Goal: Task Accomplishment & Management: Use online tool/utility

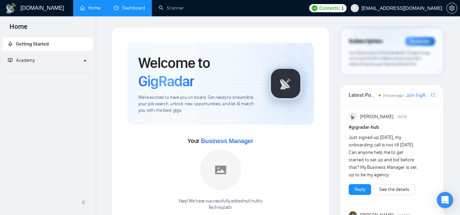
drag, startPoint x: 0, startPoint y: 0, endPoint x: 130, endPoint y: 9, distance: 130.6
click at [130, 9] on link "Dashboard" at bounding box center [129, 8] width 31 height 6
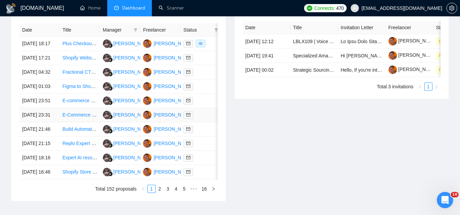
scroll to position [272, 0]
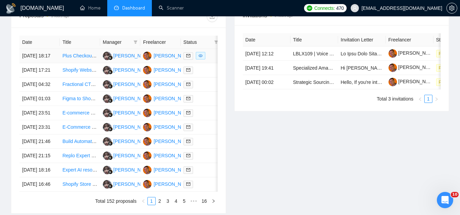
click at [71, 63] on td "Plus Checkout Customization – Purchase Order Payment Option for B2B Customers" at bounding box center [80, 56] width 40 height 14
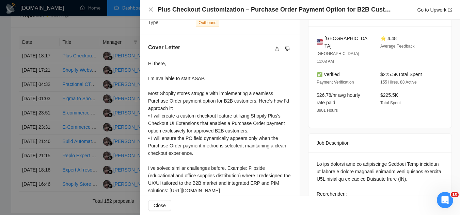
scroll to position [204, 0]
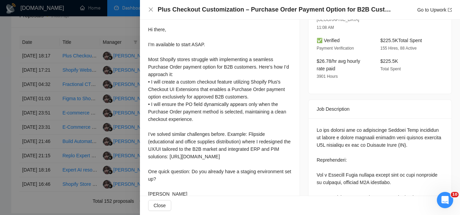
click at [105, 29] on div at bounding box center [230, 107] width 460 height 215
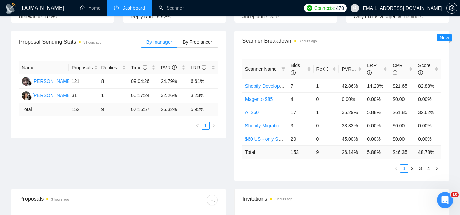
scroll to position [34, 0]
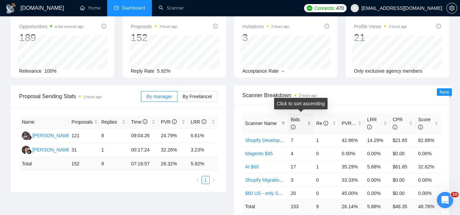
click at [309, 122] on div "Bids" at bounding box center [301, 123] width 20 height 15
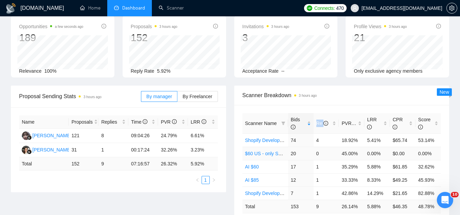
click at [277, 155] on link "$60 US - only Shopify Development" at bounding box center [283, 153] width 76 height 5
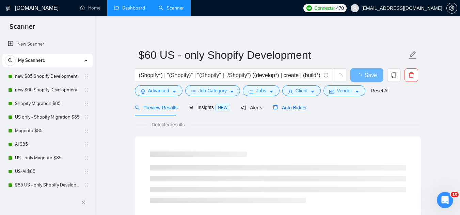
click at [282, 108] on span "Auto Bidder" at bounding box center [290, 107] width 34 height 5
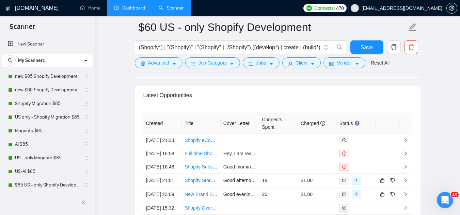
scroll to position [1736, 0]
click at [207, 147] on td "Shopify eCommerce Expert to Enable Ordering for [PERSON_NAME] Page (with Dynami…" at bounding box center [201, 139] width 39 height 13
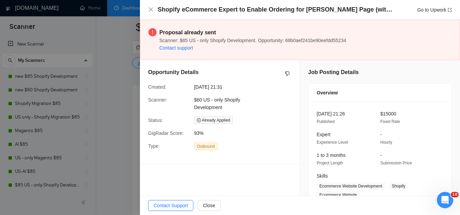
click at [110, 83] on div at bounding box center [230, 107] width 460 height 215
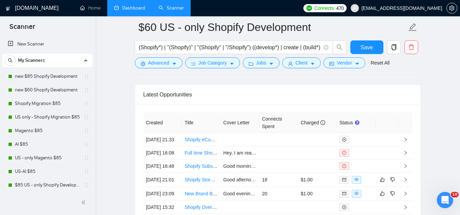
click at [415, 8] on span "[EMAIL_ADDRESS][DOMAIN_NAME]" at bounding box center [401, 8] width 81 height 0
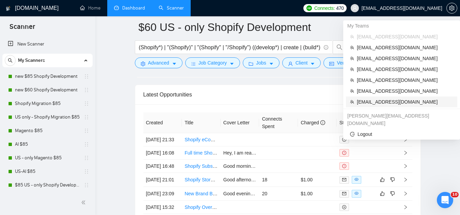
click at [381, 104] on span "[EMAIL_ADDRESS][DOMAIN_NAME]" at bounding box center [405, 101] width 96 height 7
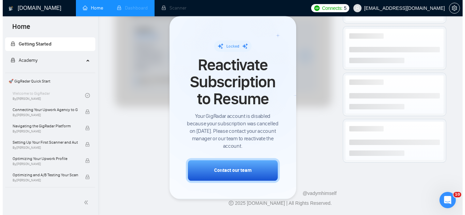
scroll to position [366, 0]
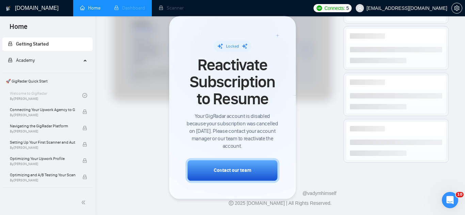
click at [127, 10] on li "Dashboard" at bounding box center [129, 8] width 45 height 16
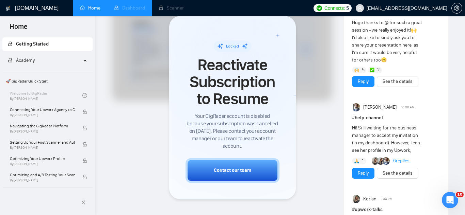
click at [128, 9] on li "Dashboard" at bounding box center [129, 8] width 45 height 16
click at [135, 9] on li "Dashboard" at bounding box center [129, 8] width 45 height 16
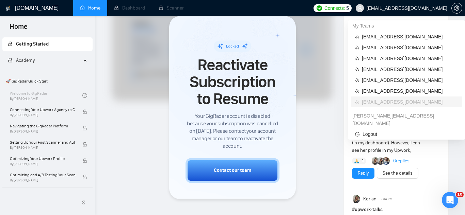
click at [404, 8] on span "[EMAIL_ADDRESS][DOMAIN_NAME]" at bounding box center [407, 8] width 81 height 0
click at [393, 35] on span "[EMAIL_ADDRESS][DOMAIN_NAME]" at bounding box center [410, 36] width 96 height 7
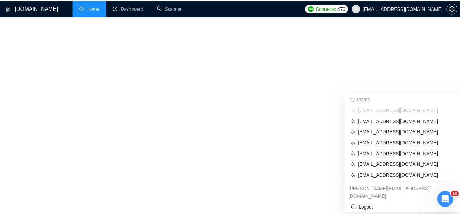
scroll to position [285, 0]
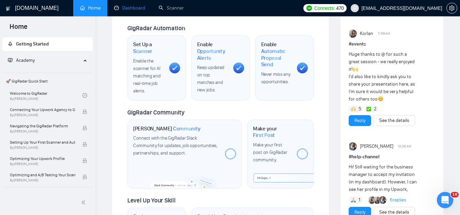
click at [126, 9] on link "Dashboard" at bounding box center [129, 8] width 31 height 6
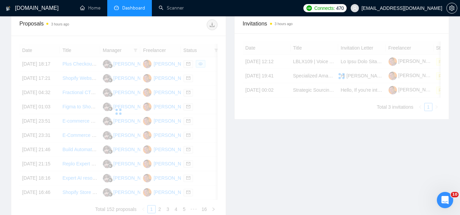
scroll to position [205, 0]
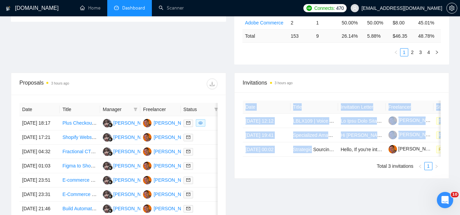
drag, startPoint x: 310, startPoint y: 155, endPoint x: 324, endPoint y: 159, distance: 13.8
click at [324, 157] on div "Date Title Invitation Letter Freelancer Status [DATE] 12:12 LBLX109 | Voice Act…" at bounding box center [342, 129] width 198 height 56
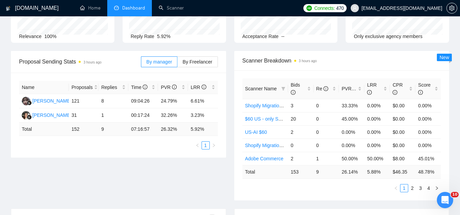
scroll to position [0, 0]
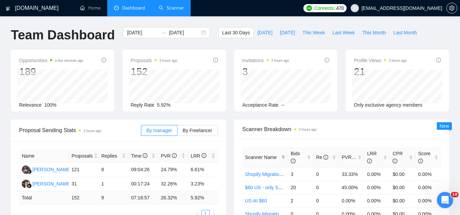
click at [176, 10] on link "Scanner" at bounding box center [171, 8] width 25 height 6
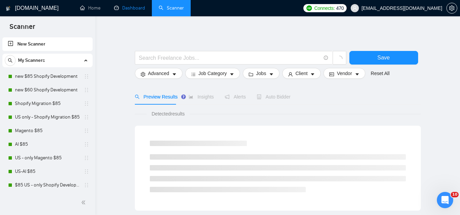
click at [133, 10] on link "Dashboard" at bounding box center [129, 8] width 31 height 6
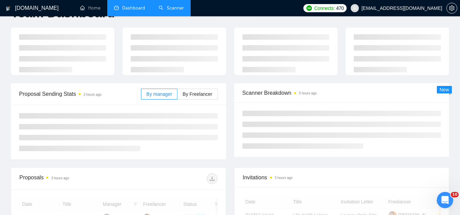
scroll to position [34, 0]
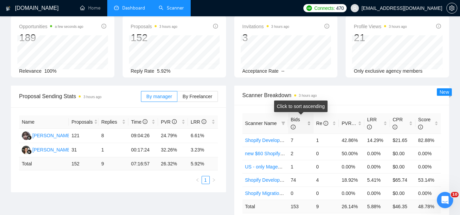
click at [308, 124] on div "Bids" at bounding box center [301, 123] width 20 height 15
click at [308, 123] on div "Bids" at bounding box center [301, 123] width 20 height 15
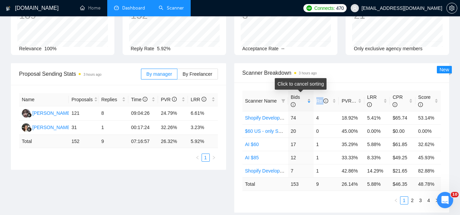
scroll to position [68, 0]
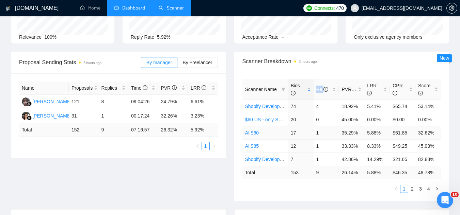
click at [254, 134] on link "AI $60" at bounding box center [252, 132] width 14 height 5
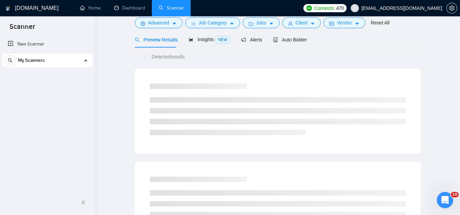
scroll to position [27, 0]
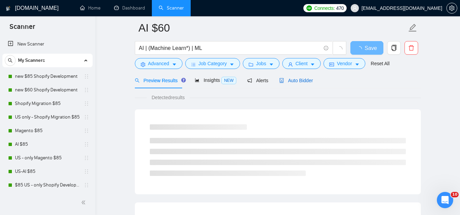
click at [295, 80] on span "Auto Bidder" at bounding box center [296, 80] width 34 height 5
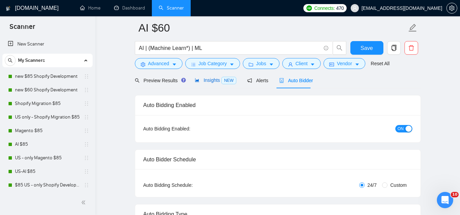
click at [204, 79] on span "Insights NEW" at bounding box center [216, 80] width 42 height 5
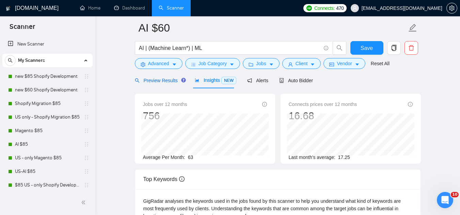
click at [161, 80] on span "Preview Results" at bounding box center [159, 80] width 49 height 5
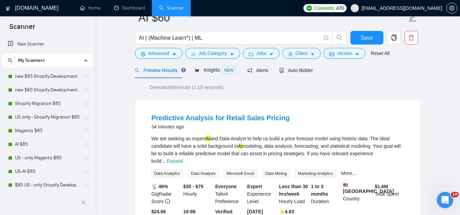
scroll to position [27, 0]
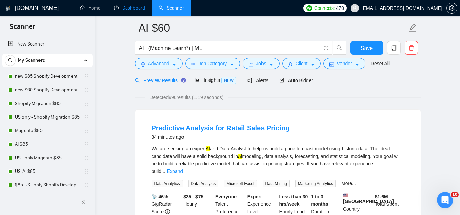
click at [136, 11] on link "Dashboard" at bounding box center [129, 8] width 31 height 6
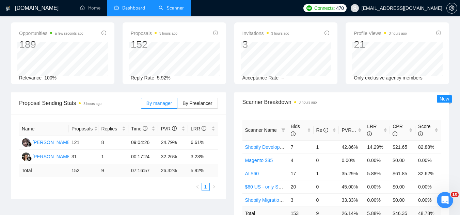
click at [184, 10] on link "Scanner" at bounding box center [171, 8] width 25 height 6
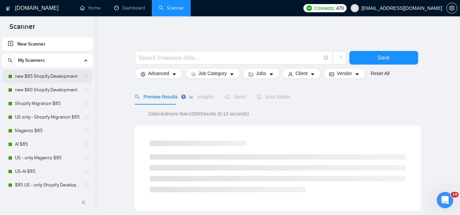
click at [59, 77] on link "new $85 Shopify Development" at bounding box center [47, 77] width 65 height 14
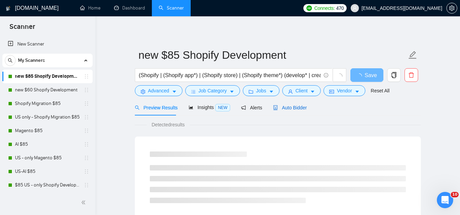
click at [286, 108] on span "Auto Bidder" at bounding box center [290, 107] width 34 height 5
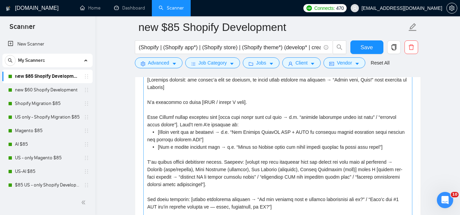
scroll to position [783, 0]
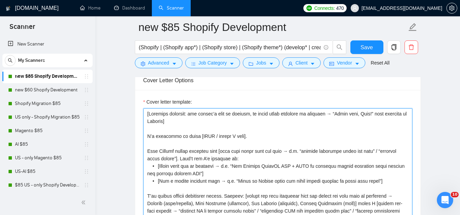
click at [148, 114] on textarea "Cover letter template:" at bounding box center [277, 185] width 269 height 153
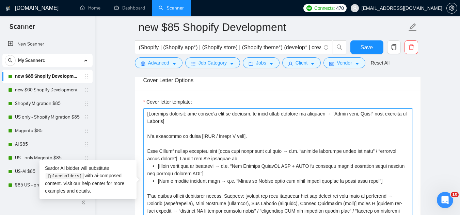
click at [213, 142] on textarea "Cover letter template:" at bounding box center [277, 185] width 269 height 153
drag, startPoint x: 146, startPoint y: 137, endPoint x: 152, endPoint y: 133, distance: 7.3
click at [146, 136] on textarea "Cover letter template:" at bounding box center [277, 185] width 269 height 153
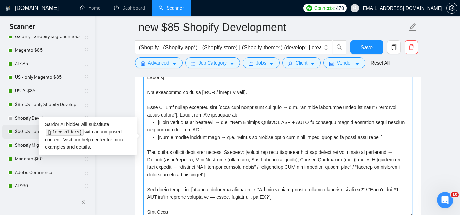
scroll to position [170, 0]
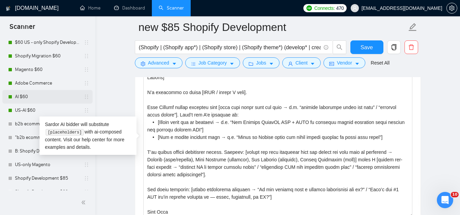
click at [29, 98] on link "AI $60" at bounding box center [47, 97] width 65 height 14
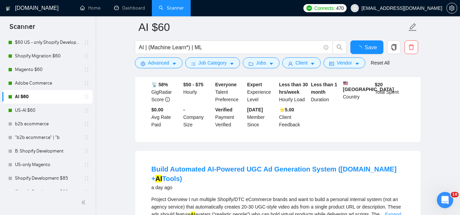
scroll to position [827, 0]
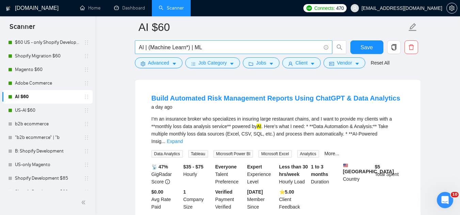
click at [183, 49] on input "AI | (Machine Learn*) | ML" at bounding box center [230, 47] width 182 height 9
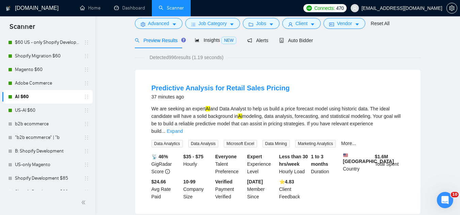
scroll to position [0, 0]
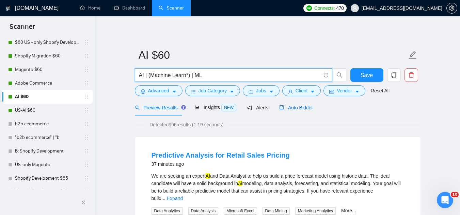
click at [297, 108] on span "Auto Bidder" at bounding box center [296, 107] width 34 height 5
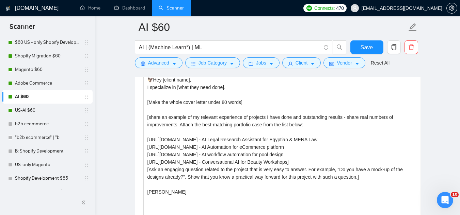
scroll to position [783, 0]
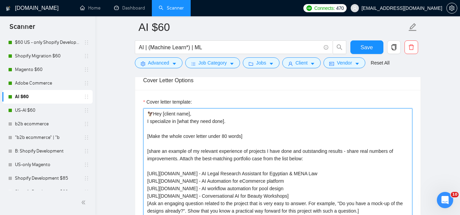
click at [150, 113] on textarea "🦅Hey [client name], I specialize in [what they need done]. [Make the whole cove…" at bounding box center [277, 185] width 269 height 153
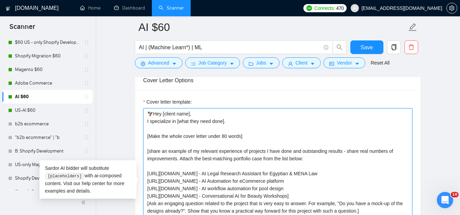
paste textarea "L’i dolorsita co adipi [ELIT / seddoe T inci]. Utla ET dolorema aliquaen admi […"
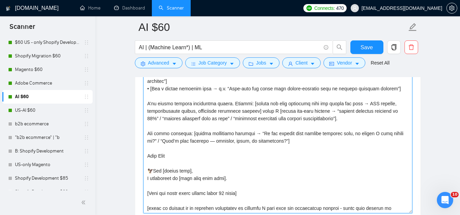
scroll to position [34, 0]
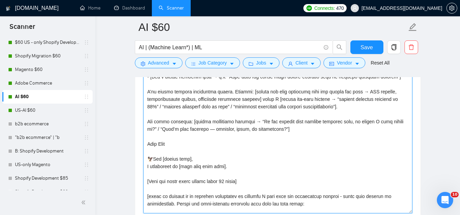
drag, startPoint x: 197, startPoint y: 160, endPoint x: 147, endPoint y: 161, distance: 50.0
click at [147, 161] on textarea "Cover letter template:" at bounding box center [277, 137] width 269 height 153
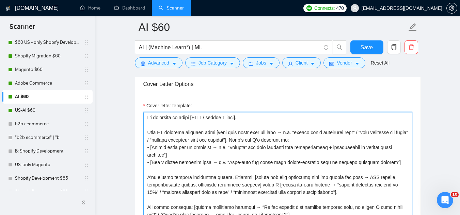
scroll to position [729, 0]
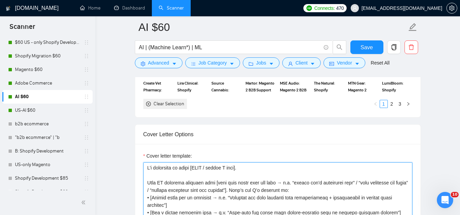
paste textarea "🦅Hey [client name],"
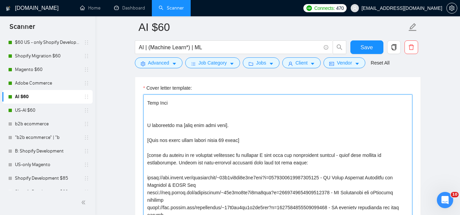
scroll to position [136, 0]
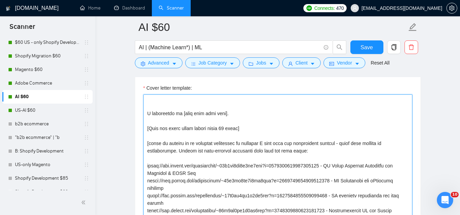
drag, startPoint x: 332, startPoint y: 168, endPoint x: 389, endPoint y: 163, distance: 56.7
click at [389, 163] on textarea "Cover letter template:" at bounding box center [277, 171] width 269 height 153
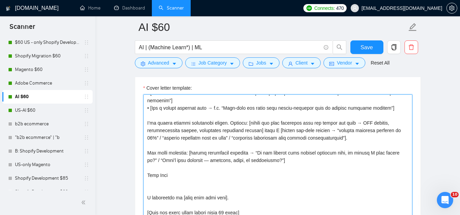
scroll to position [34, 0]
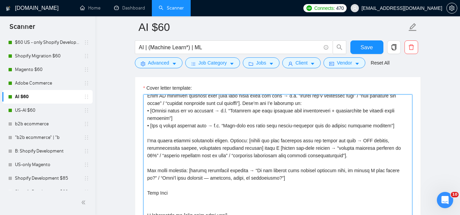
drag, startPoint x: 357, startPoint y: 140, endPoint x: 367, endPoint y: 123, distance: 19.1
click at [357, 139] on textarea "Cover letter template:" at bounding box center [277, 171] width 269 height 153
paste textarea "AI Legal Research Assistant"
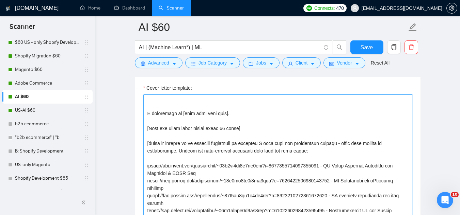
scroll to position [142, 0]
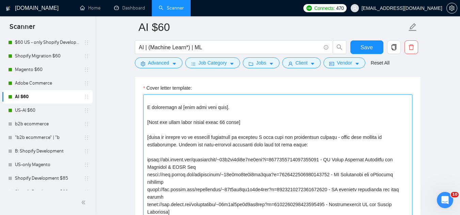
click at [334, 177] on textarea "Cover letter template:" at bounding box center [277, 171] width 269 height 153
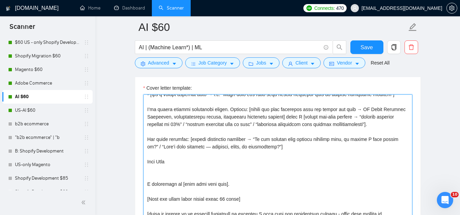
scroll to position [68, 0]
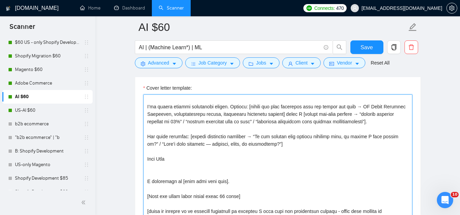
click at [167, 115] on textarea "Cover letter template:" at bounding box center [277, 171] width 269 height 153
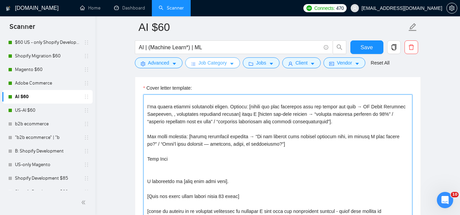
paste textarea "AI Automation for eCommerce platform"
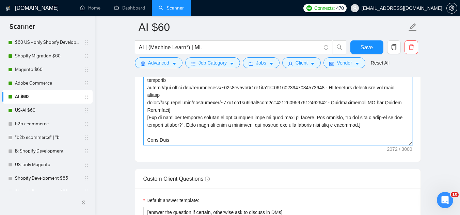
scroll to position [865, 0]
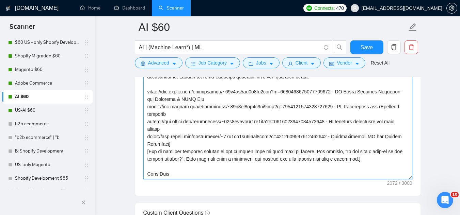
drag, startPoint x: 333, startPoint y: 123, endPoint x: 384, endPoint y: 124, distance: 51.1
click at [384, 124] on textarea "Cover letter template:" at bounding box center [277, 103] width 269 height 153
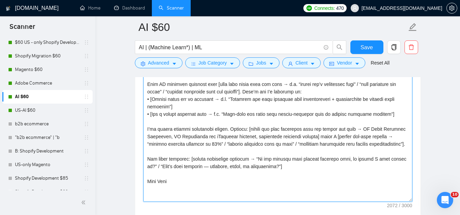
scroll to position [831, 0]
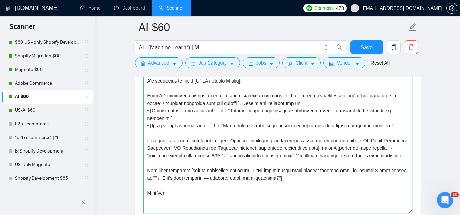
click at [256, 150] on textarea "Cover letter template:" at bounding box center [277, 137] width 269 height 153
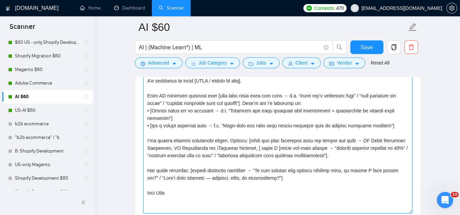
paste textarea "AI workflow automation"
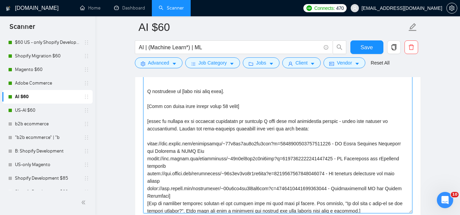
scroll to position [150, 0]
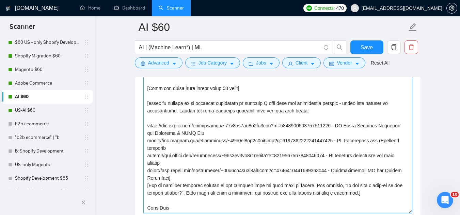
click at [333, 170] on textarea "Cover letter template:" at bounding box center [277, 137] width 269 height 153
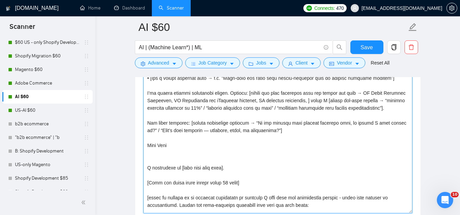
scroll to position [0, 0]
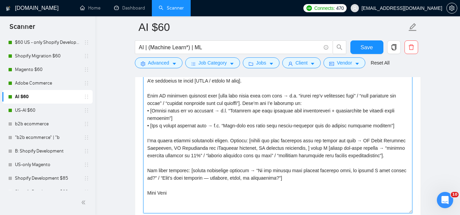
click at [306, 150] on textarea "Cover letter template:" at bounding box center [277, 137] width 269 height 153
paste textarea "Conversational AI"
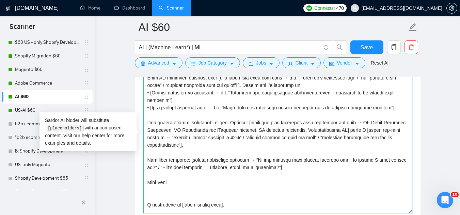
scroll to position [34, 0]
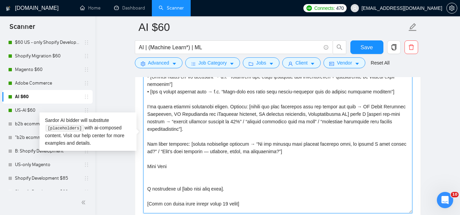
click at [150, 162] on textarea "Cover letter template:" at bounding box center [277, 137] width 269 height 153
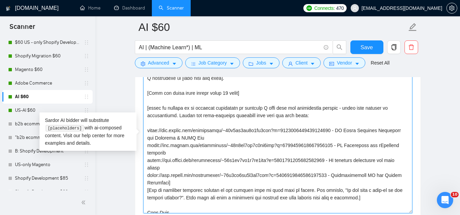
scroll to position [150, 0]
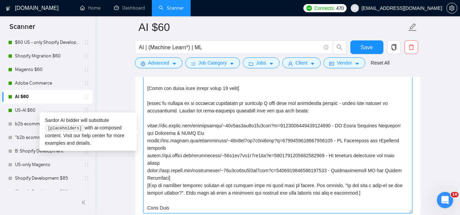
drag, startPoint x: 146, startPoint y: 156, endPoint x: 232, endPoint y: 206, distance: 99.2
click at [232, 206] on textarea "Cover letter template:" at bounding box center [277, 137] width 269 height 153
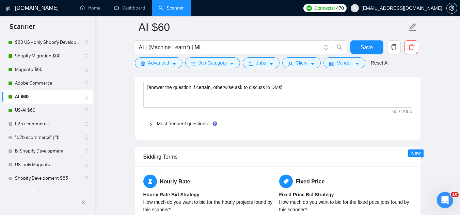
scroll to position [1035, 0]
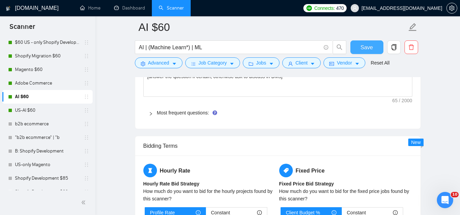
type textarea "Lor [ipsumd sita/consect], A’e seddoeius te incid [UTLA / etdolo M aliq]. Enim …"
click at [362, 49] on span "Save" at bounding box center [366, 47] width 12 height 9
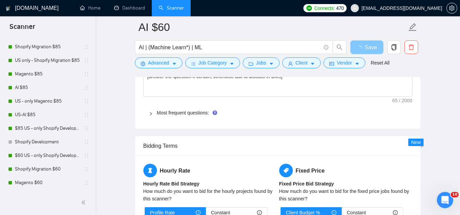
scroll to position [0, 0]
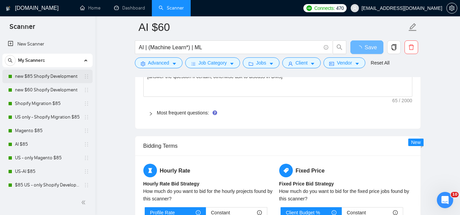
click at [45, 76] on link "new $85 Shopify Development" at bounding box center [47, 77] width 65 height 14
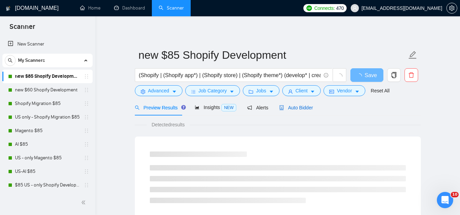
click at [309, 105] on span "Auto Bidder" at bounding box center [296, 107] width 34 height 5
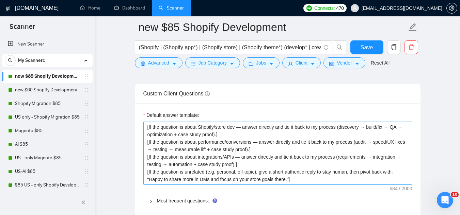
scroll to position [987, 0]
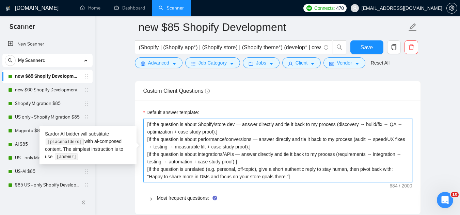
drag, startPoint x: 147, startPoint y: 124, endPoint x: 308, endPoint y: 179, distance: 170.0
click at [308, 179] on textarea "[If the question is about Shopify/store dev — answer directly and tie it back t…" at bounding box center [277, 150] width 269 height 63
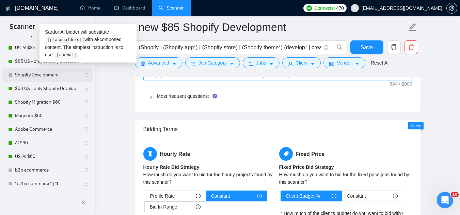
scroll to position [136, 0]
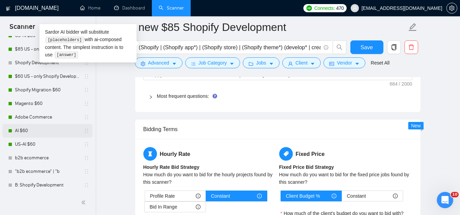
click at [41, 133] on link "AI $60" at bounding box center [47, 131] width 65 height 14
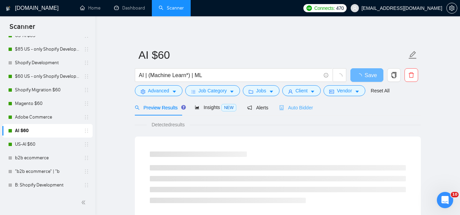
click at [297, 112] on div "Auto Bidder" at bounding box center [296, 108] width 34 height 16
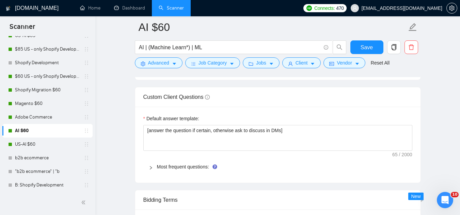
scroll to position [987, 0]
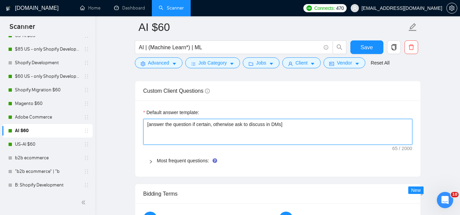
click at [191, 122] on textarea "[answer the question if certain, otherwise ask to discuss in DMs]" at bounding box center [277, 132] width 269 height 26
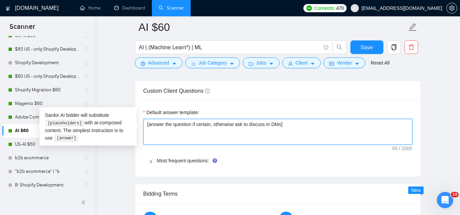
click at [191, 122] on textarea "[answer the question if certain, otherwise ask to discuss in DMs]" at bounding box center [277, 132] width 269 height 26
paste textarea "If the question is about AI model/dev — answer directly and tie it back to my p…"
type textarea "[If the question is about AI model/dev — answer directly and tie it back to my …"
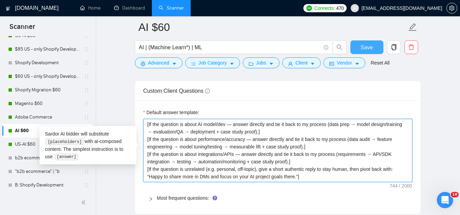
type textarea "[If the question is about AI model/dev — answer directly and tie it back to my …"
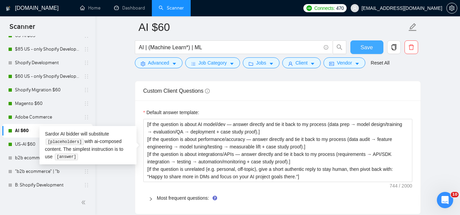
click at [363, 46] on span "Save" at bounding box center [366, 47] width 12 height 9
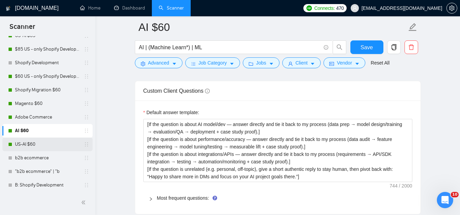
click at [43, 146] on link "US-AI $60" at bounding box center [47, 145] width 65 height 14
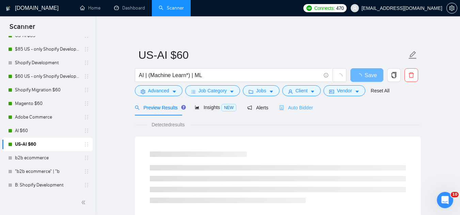
click at [296, 112] on div "Auto Bidder" at bounding box center [296, 108] width 34 height 16
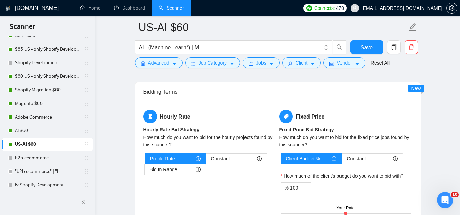
scroll to position [987, 0]
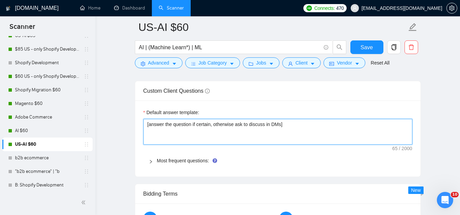
click at [197, 127] on textarea "[answer the question if certain, otherwise ask to discuss in DMs]" at bounding box center [277, 132] width 269 height 26
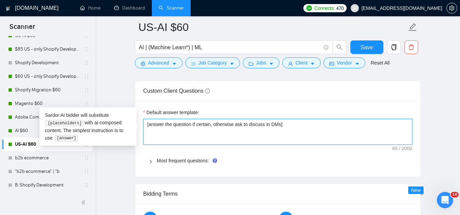
click at [197, 127] on textarea "[answer the question if certain, otherwise ask to discuss in DMs]" at bounding box center [277, 132] width 269 height 26
paste textarea "If the question is about AI model/dev — answer directly and tie it back to my p…"
type textarea "[If the question is about AI model/dev — answer directly and tie it back to my …"
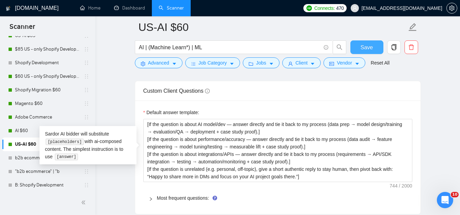
click at [361, 44] on span "Save" at bounding box center [366, 47] width 12 height 9
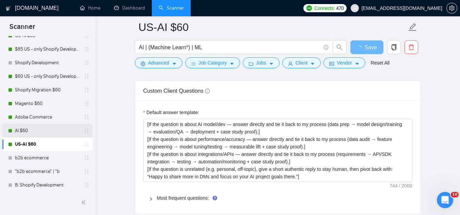
click at [41, 133] on link "AI $60" at bounding box center [47, 131] width 65 height 14
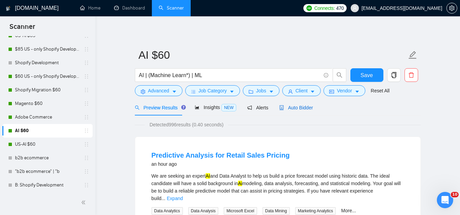
click at [289, 109] on span "Auto Bidder" at bounding box center [296, 107] width 34 height 5
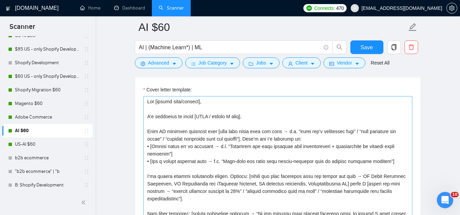
scroll to position [783, 0]
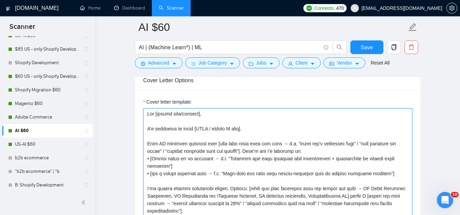
click at [147, 114] on textarea "Cover letter template:" at bounding box center [277, 185] width 269 height 153
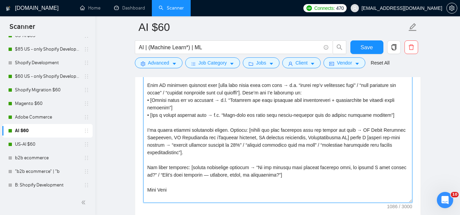
scroll to position [853, 0]
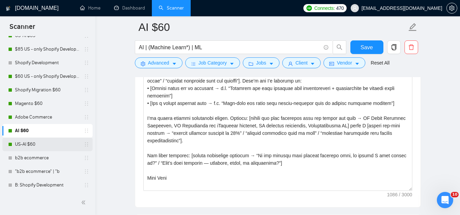
click at [50, 147] on link "US-AI $60" at bounding box center [47, 145] width 65 height 14
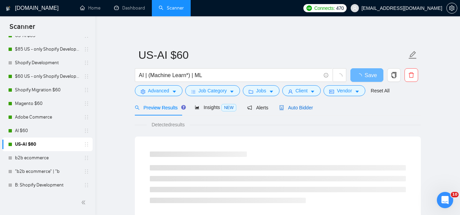
click at [292, 110] on span "Auto Bidder" at bounding box center [296, 107] width 34 height 5
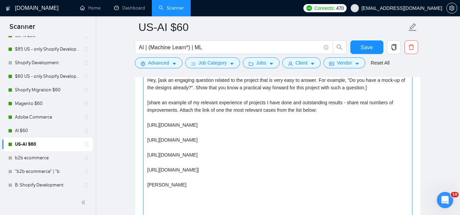
scroll to position [817, 0]
drag, startPoint x: 146, startPoint y: 147, endPoint x: 304, endPoint y: 190, distance: 163.3
click at [304, 190] on textarea "Hey, [ask an engaging question related to the project that is very easy to answ…" at bounding box center [277, 151] width 269 height 153
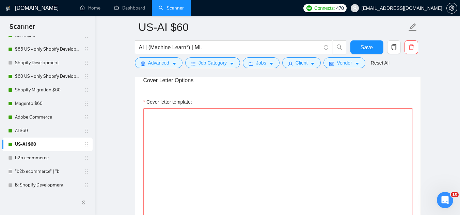
paste textarea "Lor [ipsumd sita/consect], A’e seddoeius te incid [UTLA / etdolo M aliq]. Enim …"
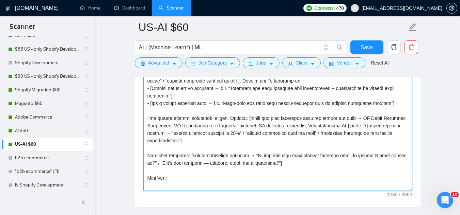
scroll to position [887, 0]
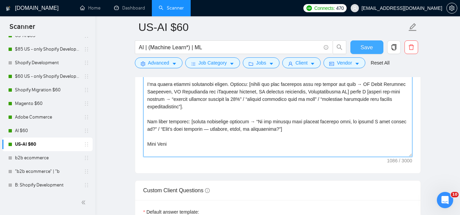
type textarea "Lor [ipsumd sita/consect], A’e seddoeius te incid [UTLA / etdolo M aliq]. Enim …"
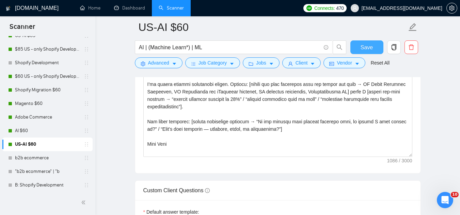
click at [373, 47] on button "Save" at bounding box center [366, 47] width 33 height 14
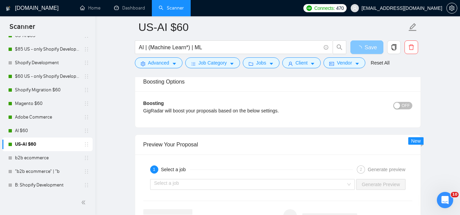
scroll to position [1316, 0]
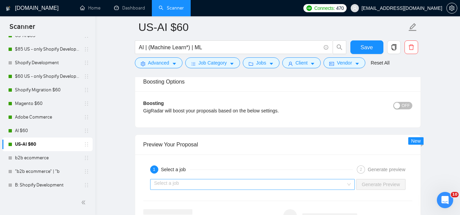
click at [235, 187] on input "search" at bounding box center [250, 185] width 192 height 10
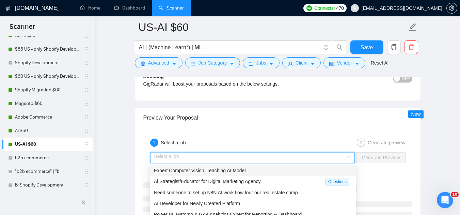
scroll to position [1364, 0]
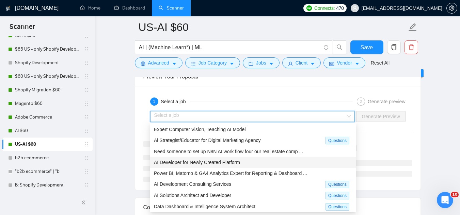
click at [227, 164] on span "AI Developer for Newly Created Platform" at bounding box center [197, 162] width 86 height 5
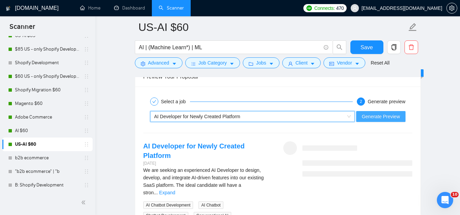
click at [372, 115] on span "Generate Preview" at bounding box center [380, 116] width 38 height 7
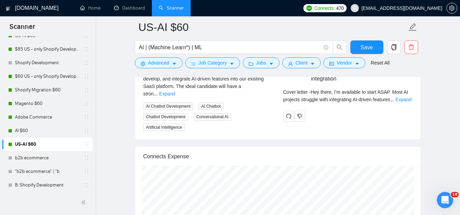
scroll to position [1466, 0]
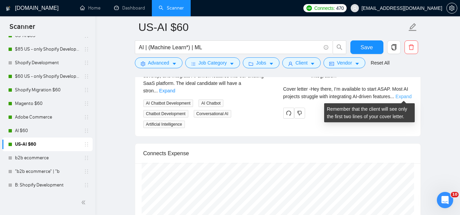
click at [403, 95] on link "Expand" at bounding box center [403, 96] width 16 height 5
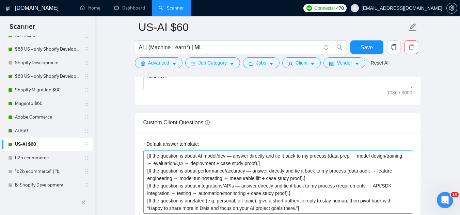
scroll to position [1057, 0]
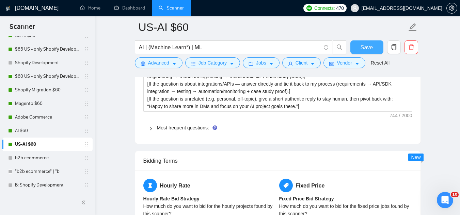
click at [359, 45] on button "Save" at bounding box center [366, 47] width 33 height 14
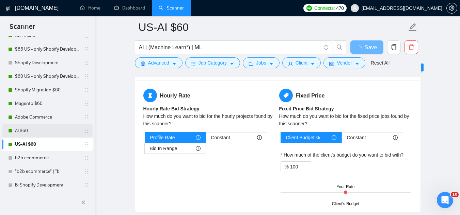
click at [42, 132] on link "AI $60" at bounding box center [47, 131] width 65 height 14
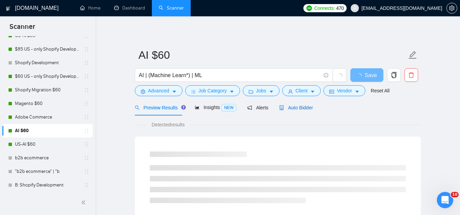
click at [301, 107] on span "Auto Bidder" at bounding box center [296, 107] width 34 height 5
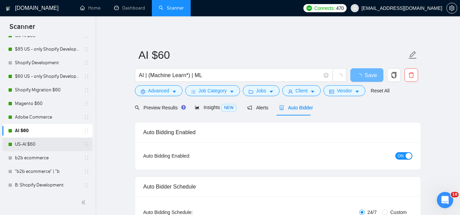
click at [47, 146] on link "US-AI $60" at bounding box center [47, 145] width 65 height 14
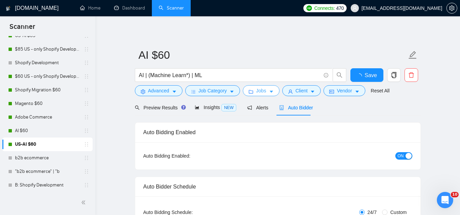
click at [259, 89] on span "Jobs" at bounding box center [261, 90] width 10 height 7
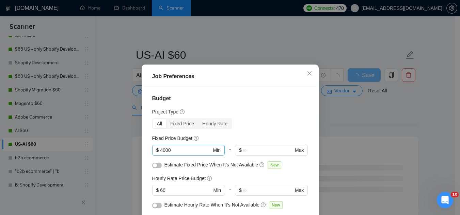
scroll to position [34, 0]
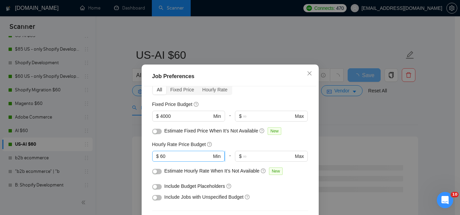
click at [181, 157] on input "60" at bounding box center [185, 156] width 51 height 7
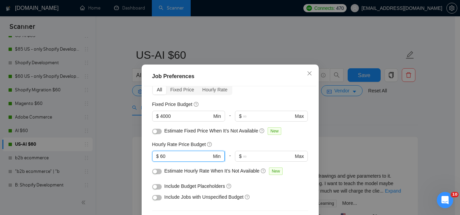
type input "6"
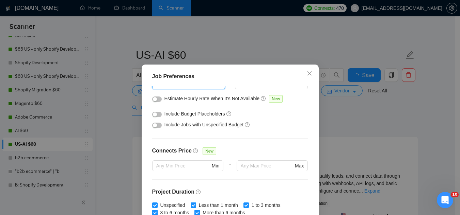
scroll to position [62, 0]
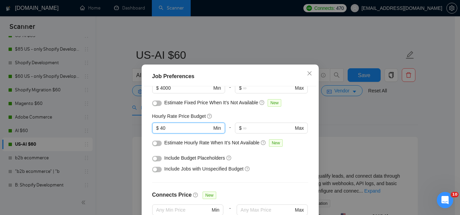
type input "40"
drag, startPoint x: 158, startPoint y: 160, endPoint x: 157, endPoint y: 153, distance: 6.6
click at [157, 160] on button "button" at bounding box center [157, 158] width 10 height 5
click at [157, 144] on button "button" at bounding box center [157, 143] width 10 height 5
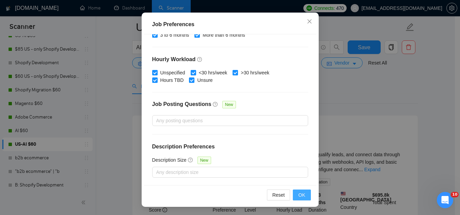
scroll to position [102, 0]
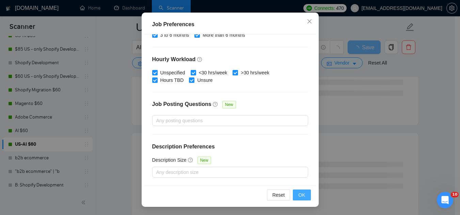
click at [298, 195] on span "OK" at bounding box center [301, 195] width 7 height 7
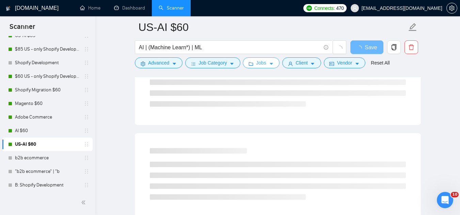
scroll to position [0, 0]
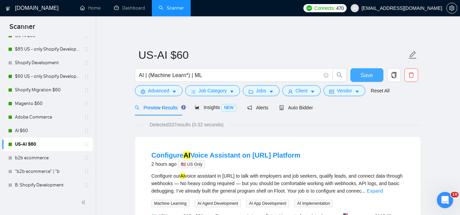
click at [364, 77] on span "Save" at bounding box center [366, 75] width 12 height 9
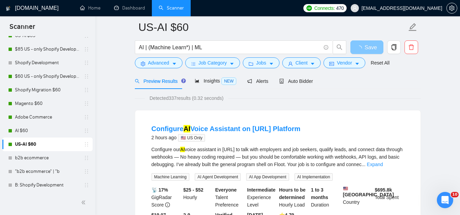
scroll to position [34, 0]
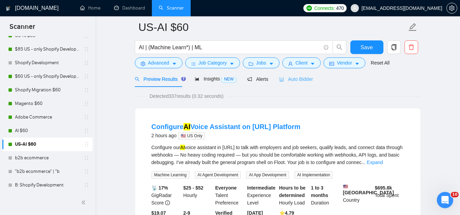
click at [304, 83] on div "Auto Bidder" at bounding box center [296, 79] width 34 height 16
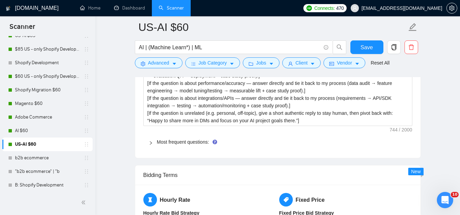
scroll to position [1055, 0]
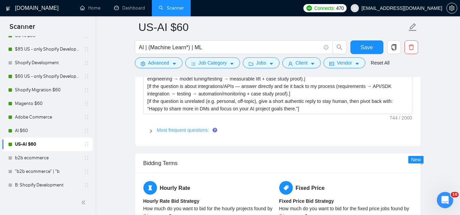
click at [194, 129] on link "Most frequent questions:" at bounding box center [183, 130] width 52 height 5
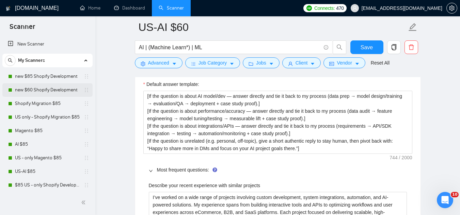
scroll to position [953, 0]
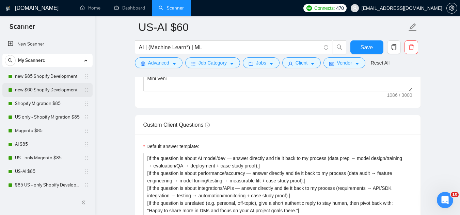
drag, startPoint x: 33, startPoint y: 77, endPoint x: 84, endPoint y: 96, distance: 54.3
click at [33, 77] on link "new $85 Shopify Development" at bounding box center [47, 77] width 65 height 14
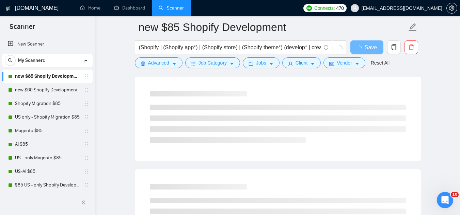
scroll to position [29, 0]
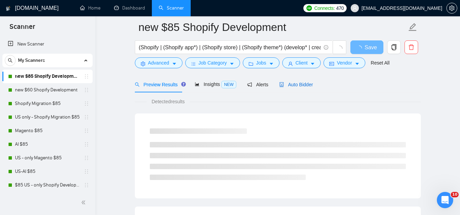
click at [298, 85] on span "Auto Bidder" at bounding box center [296, 84] width 34 height 5
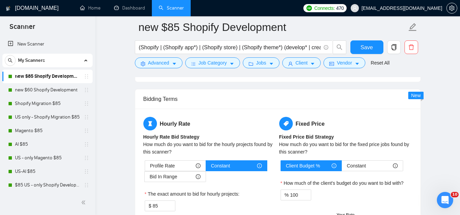
scroll to position [1084, 0]
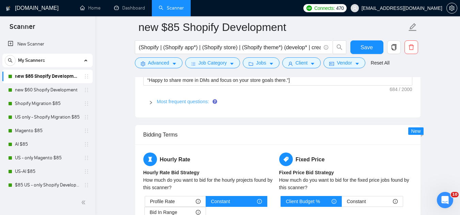
click at [186, 101] on link "Most frequent questions:" at bounding box center [183, 101] width 52 height 5
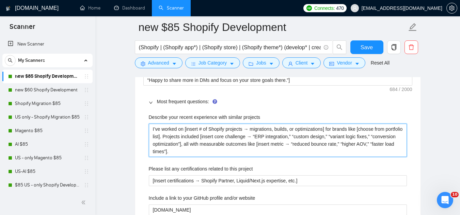
drag, startPoint x: 150, startPoint y: 129, endPoint x: 208, endPoint y: 153, distance: 63.0
click at [208, 153] on projects "I’ve worked on [insert # of Shopify projects → migrations, builds, or optimizat…" at bounding box center [278, 140] width 258 height 33
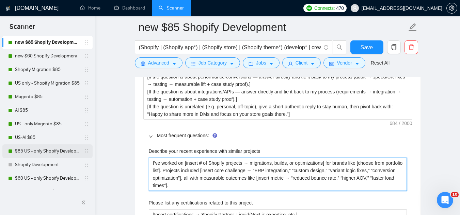
scroll to position [136, 0]
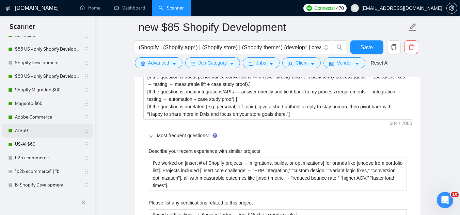
click at [44, 130] on link "AI $60" at bounding box center [47, 131] width 65 height 14
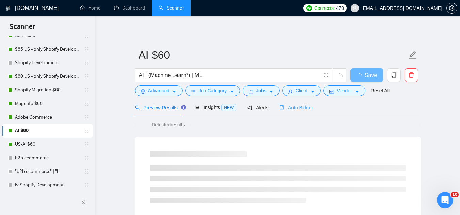
click at [295, 112] on div "Auto Bidder" at bounding box center [296, 108] width 34 height 16
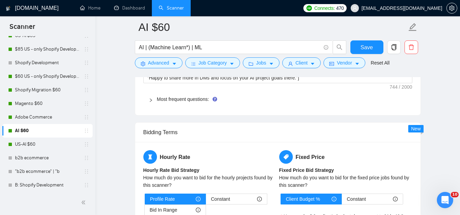
scroll to position [1089, 0]
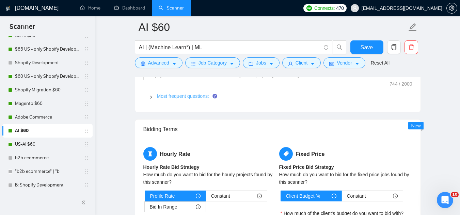
click at [188, 96] on link "Most frequent questions:" at bounding box center [183, 96] width 52 height 5
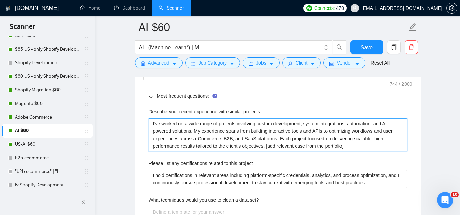
click at [185, 121] on projects "I’ve worked on a wide range of projects involving custom development, system in…" at bounding box center [278, 134] width 258 height 33
paste projects "[insert # of AI projects → chatbots, predictive models, automation workflows, i…"
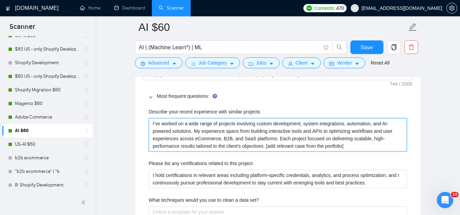
type projects "I’ve worked on [insert # of AI projects → chatbots, predictive models, automati…"
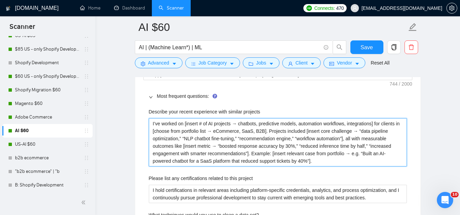
type projects "I’ve worked on [insert # of AI projects → chatbots, predictive models, automati…"
click at [199, 127] on projects "I’ve worked on [insert # of AI projects → chatbots, predictive models, automati…" at bounding box center [278, 142] width 258 height 48
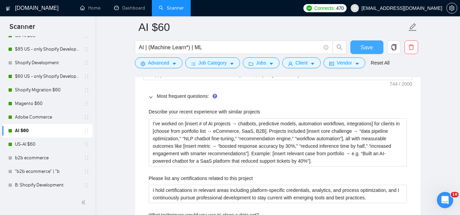
click at [368, 50] on span "Save" at bounding box center [366, 47] width 12 height 9
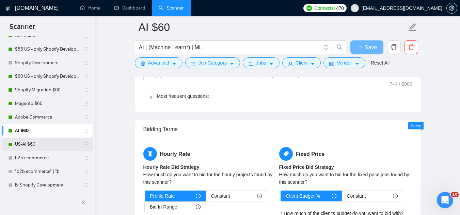
click at [50, 145] on link "US-AI $60" at bounding box center [47, 145] width 65 height 14
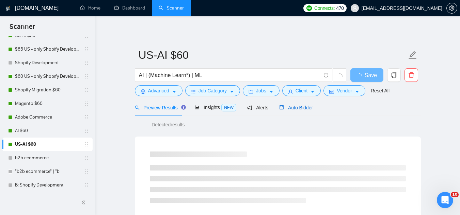
click at [294, 106] on span "Auto Bidder" at bounding box center [296, 107] width 34 height 5
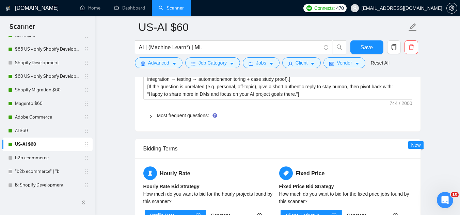
scroll to position [1089, 0]
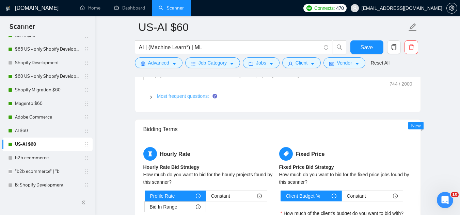
click at [195, 94] on link "Most frequent questions:" at bounding box center [183, 96] width 52 height 5
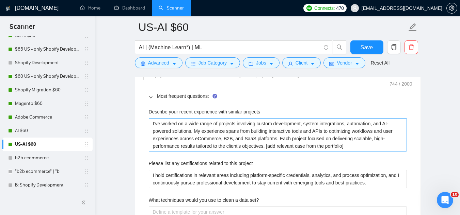
scroll to position [1123, 0]
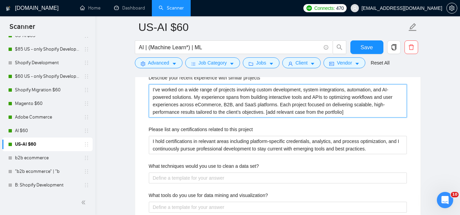
click at [189, 96] on projects "I’ve worked on a wide range of projects involving custom development, system in…" at bounding box center [278, 100] width 258 height 33
paste projects "[insert # of AI projects → chatbots, predictive models, automation workflows, i…"
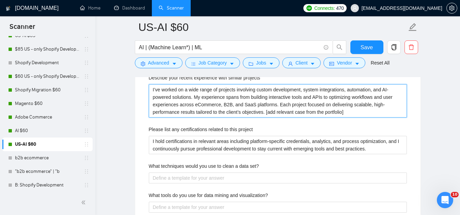
type projects "I’ve worked on [insert # of AI projects → chatbots, predictive models, automati…"
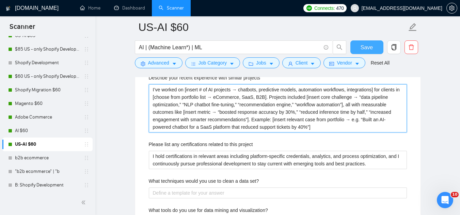
type projects "I’ve worked on [insert # of AI projects → chatbots, predictive models, automati…"
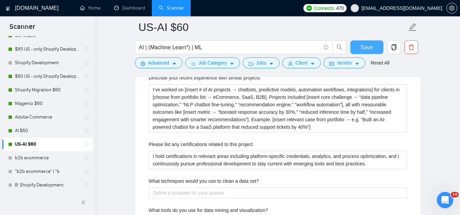
click at [362, 47] on span "Save" at bounding box center [366, 47] width 12 height 9
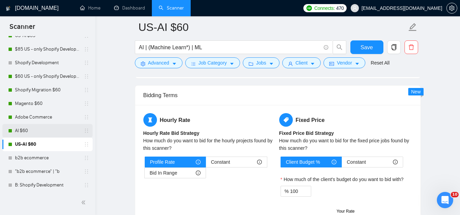
click at [43, 131] on link "AI $60" at bounding box center [47, 131] width 65 height 14
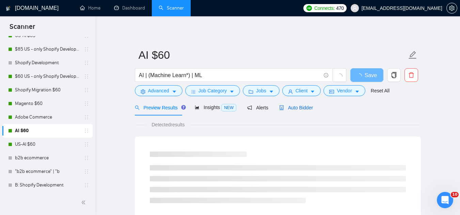
click at [287, 108] on span "Auto Bidder" at bounding box center [296, 107] width 34 height 5
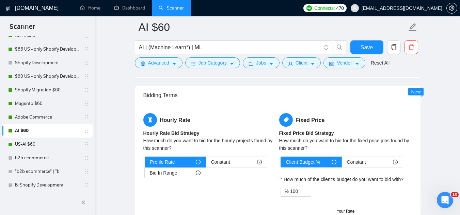
scroll to position [1055, 0]
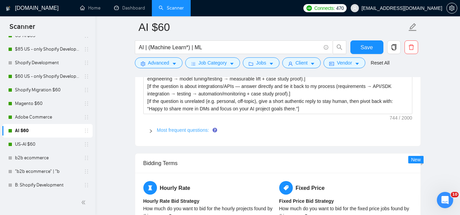
click at [193, 131] on link "Most frequent questions:" at bounding box center [183, 130] width 52 height 5
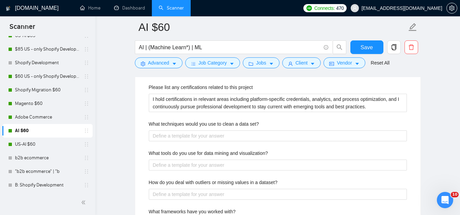
scroll to position [1191, 0]
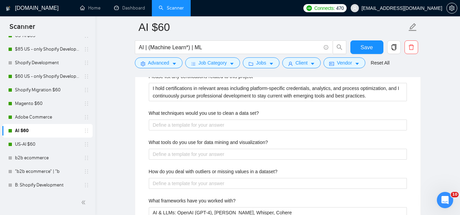
click at [229, 112] on label "What techniques would you use to clean a data set?" at bounding box center [204, 113] width 110 height 7
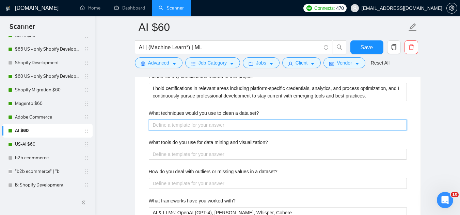
click at [229, 120] on set\? "What techniques would you use to clean a data set?" at bounding box center [278, 125] width 258 height 11
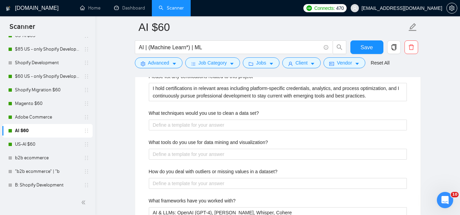
click at [229, 112] on label "What techniques would you use to clean a data set?" at bounding box center [204, 113] width 110 height 7
click at [229, 120] on set\? "What techniques would you use to clean a data set?" at bounding box center [278, 125] width 258 height 11
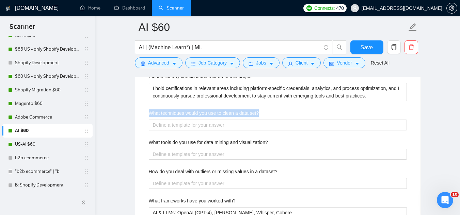
click at [229, 112] on label "What techniques would you use to clean a data set?" at bounding box center [204, 113] width 110 height 7
click at [229, 120] on set\? "What techniques would you use to clean a data set?" at bounding box center [278, 125] width 258 height 11
copy label "What techniques would you use to clean a data set?"
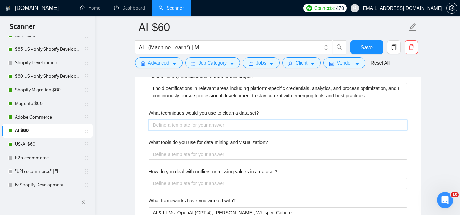
click at [185, 125] on set\? "What techniques would you use to clean a data set?" at bounding box center [278, 125] width 258 height 11
paste set\? "Start with profiling → [missing values, duplicates, outliers]. Mention handling…"
type set\? "Start with profiling → [missing values, duplicates, outliers]. Mention handling…"
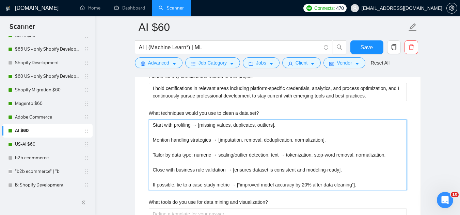
click at [153, 125] on set\? "Start with profiling → [missing values, duplicates, outliers]. Mention handling…" at bounding box center [278, 155] width 258 height 71
type set\? "[Start with profiling → [missing values, duplicates, outliers]. Mention handlin…"
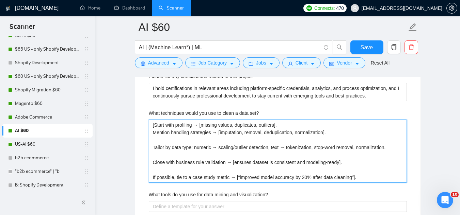
type set\? "[Start with profiling → [missing values, duplicates, outliers]. Mention handlin…"
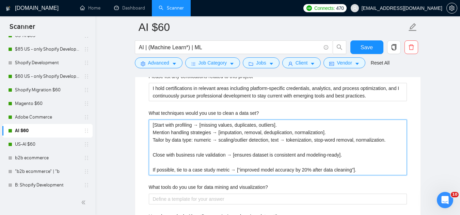
type set\? "[Start with profiling → [missing values, duplicates, outliers]. Mention handlin…"
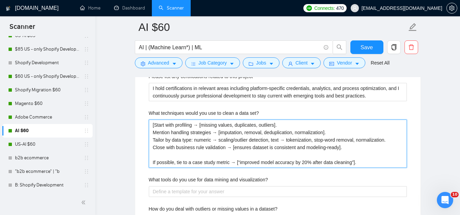
type set\? "[Start with profiling → [missing values, duplicates, outliers]. Mention handlin…"
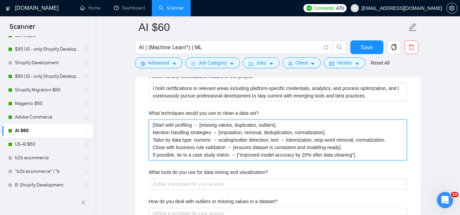
click at [362, 156] on set\? "[Start with profiling → [missing values, duplicates, outliers]. Mention handlin…" at bounding box center [278, 140] width 258 height 41
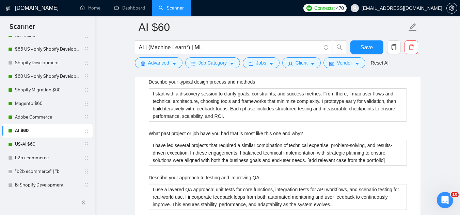
scroll to position [1463, 0]
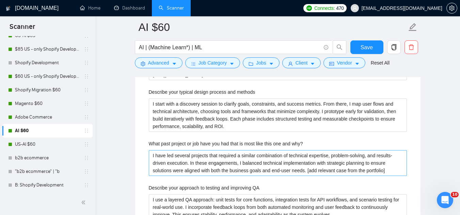
type set\? "[Start with profiling → [missing values, duplicates, outliers]. Mention handlin…"
click at [384, 171] on why\? "I have led several projects that required a similar combination of technical ex…" at bounding box center [278, 163] width 258 height 26
type why\? "I have led several projects that required a similar combination of technical ex…"
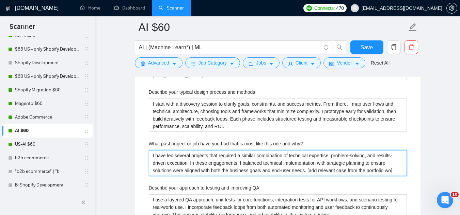
type why\? "I have led several projects that required a similar combination of technical ex…"
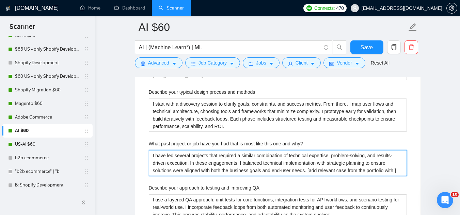
type why\? "I have led several projects that required a similar combination of technical ex…"
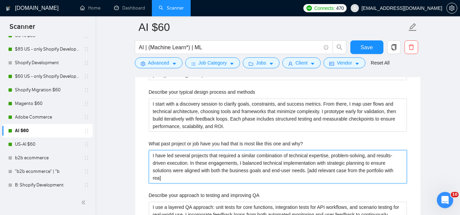
type why\? "I have led several projects that required a similar combination of technical ex…"
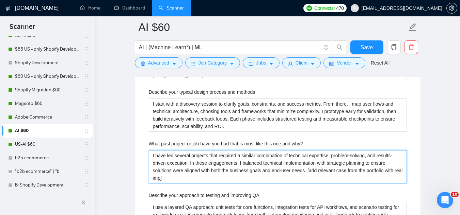
type why\? "I have led several projects that required a similar combination of technical ex…"
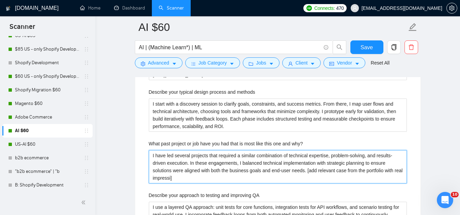
type why\? "I have led several projects that required a similar combination of technical ex…"
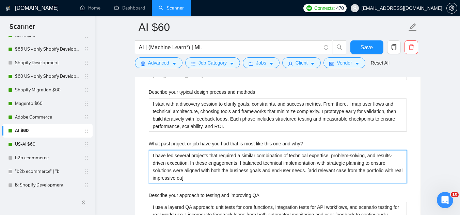
type why\? "I have led several projects that required a similar combination of technical ex…"
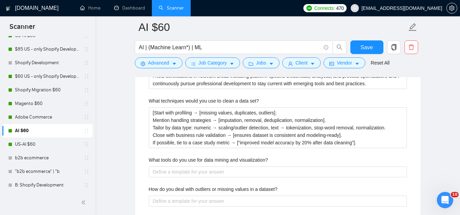
scroll to position [1191, 0]
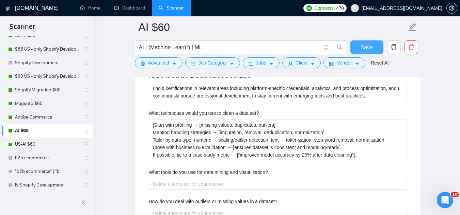
type why\? "I have led several projects that required a similar combination of technical ex…"
click at [373, 52] on button "Save" at bounding box center [366, 47] width 33 height 14
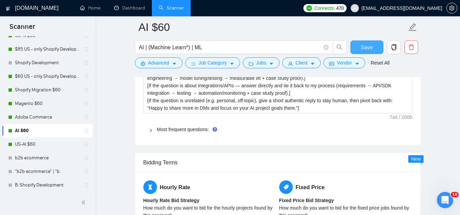
scroll to position [1055, 0]
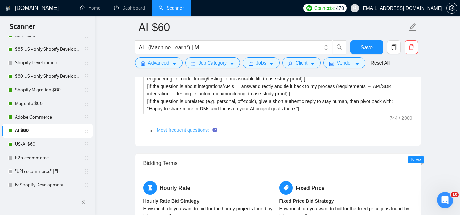
click at [186, 130] on link "Most frequent questions:" at bounding box center [183, 130] width 52 height 5
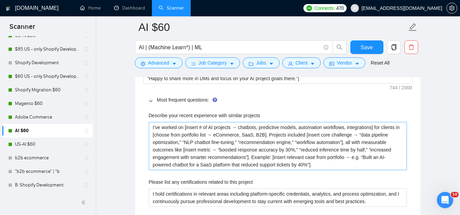
scroll to position [1157, 0]
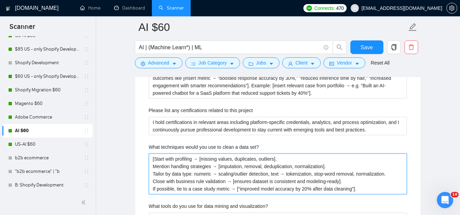
click at [201, 158] on set\? "[Start with profiling → [missing values, duplicates, outliers]. Mention handlin…" at bounding box center [278, 174] width 258 height 41
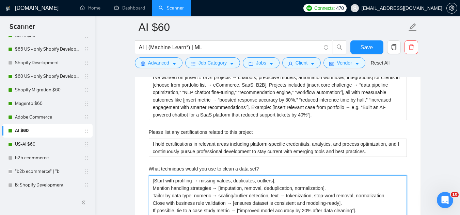
scroll to position [1123, 0]
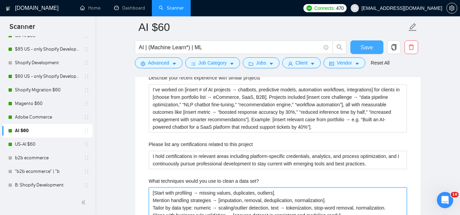
type set\? "[Start with profiling → missing values, duplicates, outliers]. Mention handling…"
click at [363, 49] on span "Save" at bounding box center [366, 47] width 12 height 9
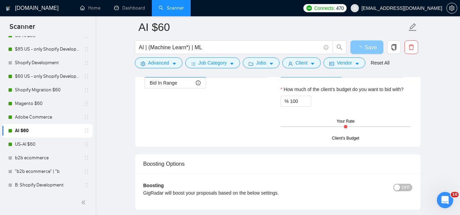
scroll to position [0, 0]
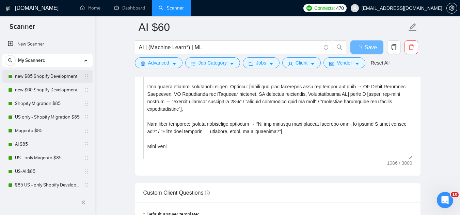
click at [51, 72] on link "new $85 Shopify Development" at bounding box center [47, 77] width 65 height 14
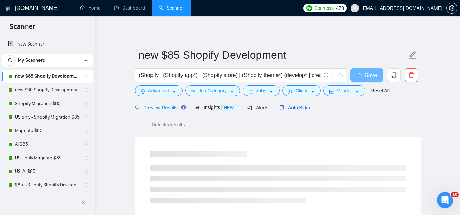
click at [300, 107] on span "Auto Bidder" at bounding box center [296, 107] width 34 height 5
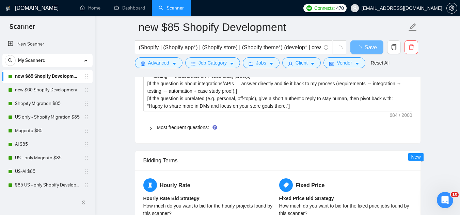
scroll to position [1055, 0]
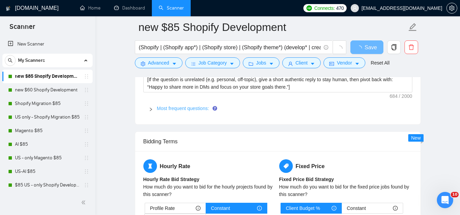
click at [170, 108] on link "Most frequent questions:" at bounding box center [183, 108] width 52 height 5
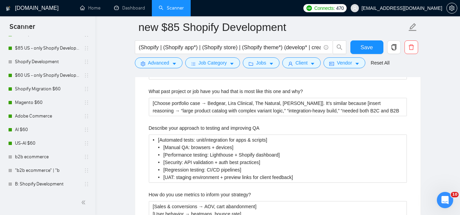
scroll to position [204, 0]
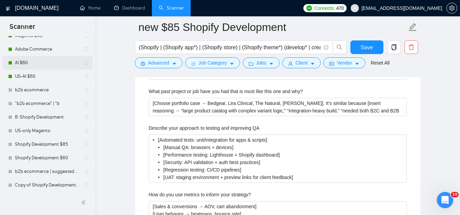
click at [45, 62] on link "AI $60" at bounding box center [47, 63] width 65 height 14
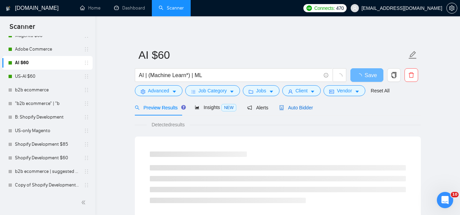
click at [287, 109] on span "Auto Bidder" at bounding box center [296, 107] width 34 height 5
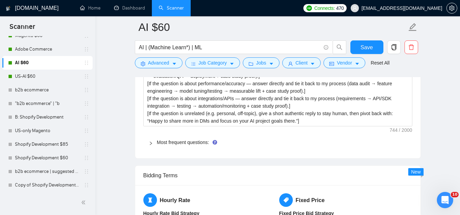
scroll to position [1055, 0]
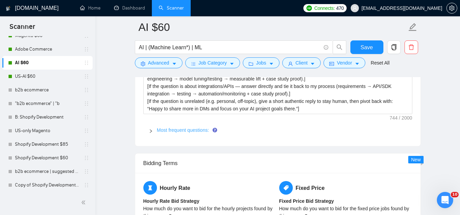
click at [194, 131] on link "Most frequent questions:" at bounding box center [183, 130] width 52 height 5
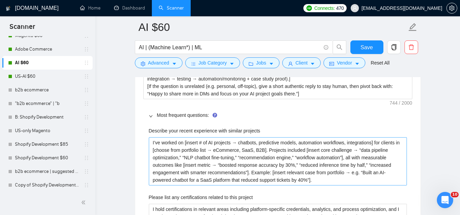
scroll to position [1089, 0]
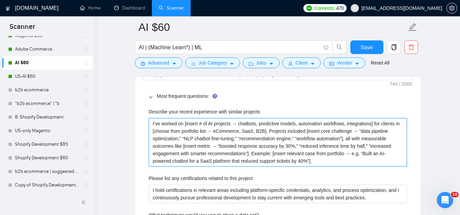
click at [217, 125] on projects "I’ve worked on [insert # of AI projects → chatbots, predictive models, automati…" at bounding box center [278, 142] width 258 height 48
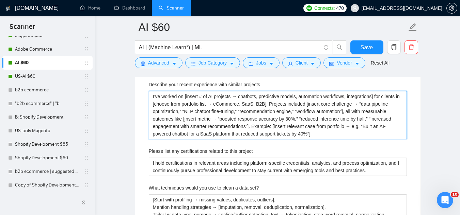
scroll to position [1157, 0]
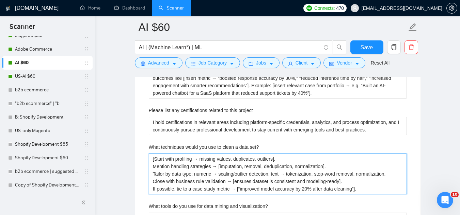
click at [199, 159] on set\? "[Start with profiling → missing values, duplicates, outliers]. Mention handling…" at bounding box center [278, 174] width 258 height 41
type set\? "[Start with profiling → (missing values, duplicates, outliers]. Mention handlin…"
type set\? "[Start with profiling → (missing values, duplicates, outliers. Mention handling…"
type set\? "[Start with profiling → (missing values, duplicates, outliers). Mention handlin…"
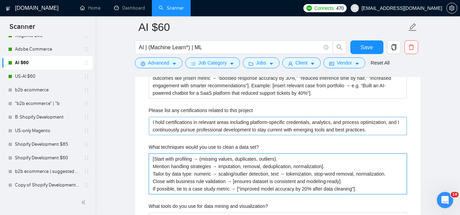
type set\? "[Start with profiling → (missing values, duplicates, outliers). Mention handlin…"
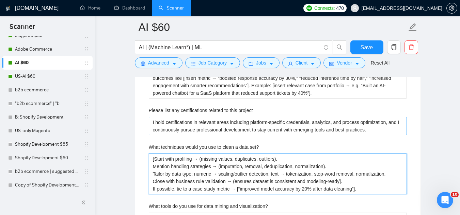
type set\? "[Start with profiling → (missing values, duplicates, outliers). Mention handlin…"
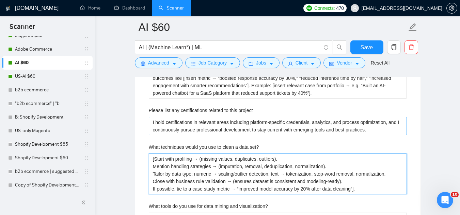
type set\? "[Start with profiling → (missing values, duplicates, outliers). Mention handlin…"
click at [174, 169] on set\? "[Start with profiling → (missing values, duplicates, outliers). Mention handlin…" at bounding box center [278, 174] width 258 height 41
click at [174, 168] on set\? "[Start with profiling → (missing values, duplicates, outliers). Mention handlin…" at bounding box center [278, 174] width 258 height 41
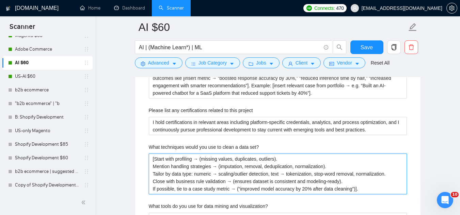
drag, startPoint x: 152, startPoint y: 160, endPoint x: 365, endPoint y: 190, distance: 214.4
click at [365, 190] on set\? "[Start with profiling → (missing values, duplicates, outliers). Mention handlin…" at bounding box center [278, 174] width 258 height 41
type set\? "[Start with profiling → (missing values, duplicates, outliers). Mention handlin…"
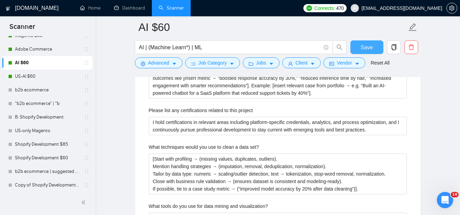
click at [367, 49] on span "Save" at bounding box center [366, 47] width 12 height 9
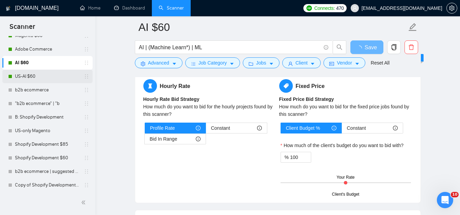
click at [42, 76] on link "US-AI $60" at bounding box center [47, 77] width 65 height 14
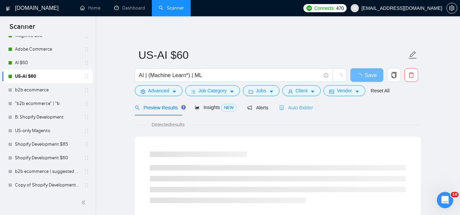
click at [289, 103] on div "Auto Bidder" at bounding box center [296, 108] width 34 height 16
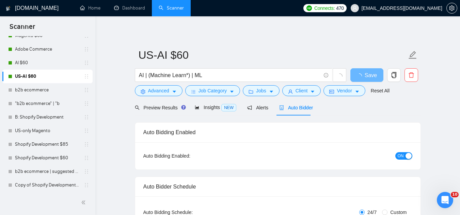
scroll to position [5, 0]
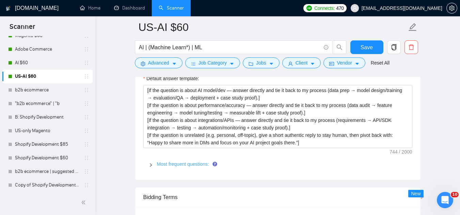
click at [187, 163] on link "Most frequent questions:" at bounding box center [183, 164] width 52 height 5
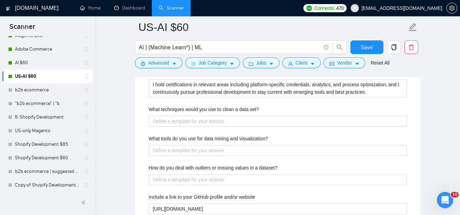
scroll to position [1157, 0]
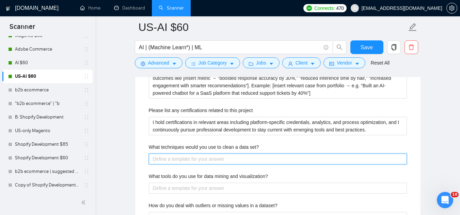
click at [191, 158] on set\? "What techniques would you use to clean a data set?" at bounding box center [278, 159] width 258 height 11
paste set\? "[Start with profiling → (missing values, duplicates, outliers). Mention handlin…"
type set\? "[Start with profiling → (missing values, duplicates, outliers). Mention handlin…"
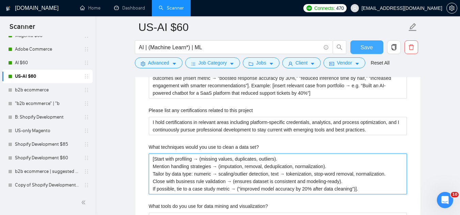
type set\? "[Start with profiling → (missing values, duplicates, outliers). Mention handlin…"
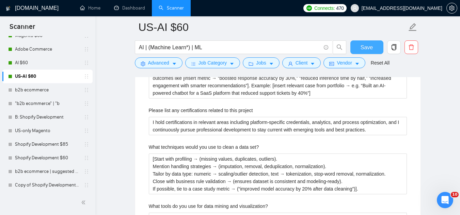
click at [356, 51] on button "Save" at bounding box center [366, 47] width 33 height 14
